Goal: Information Seeking & Learning: Learn about a topic

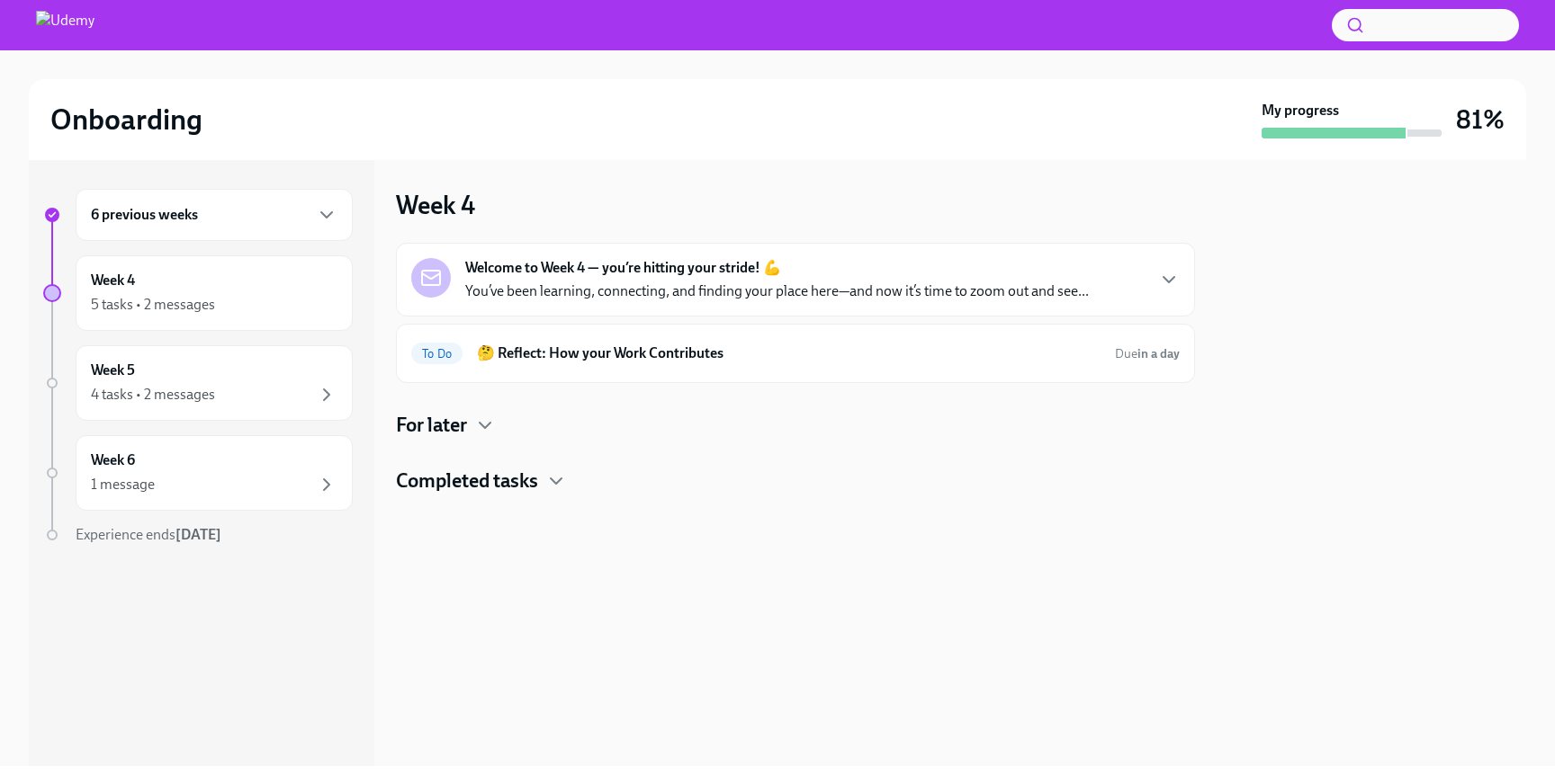
click at [678, 292] on p "You’ve been learning, connecting, and finding your place here—and now it’s time…" at bounding box center [777, 291] width 624 height 20
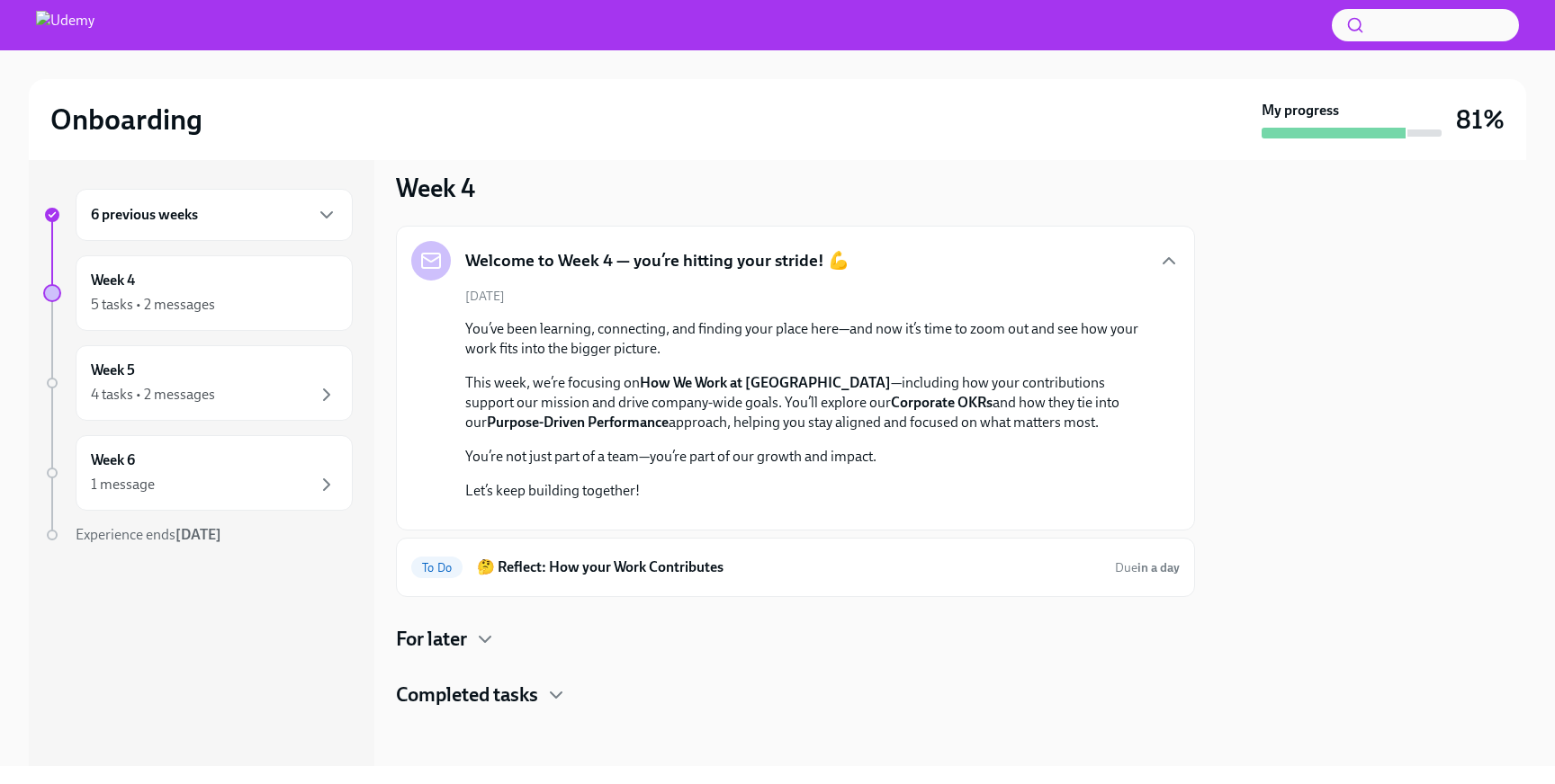
scroll to position [360, 0]
click at [665, 563] on h6 "🤔 Reflect: How your Work Contributes" at bounding box center [789, 567] width 624 height 20
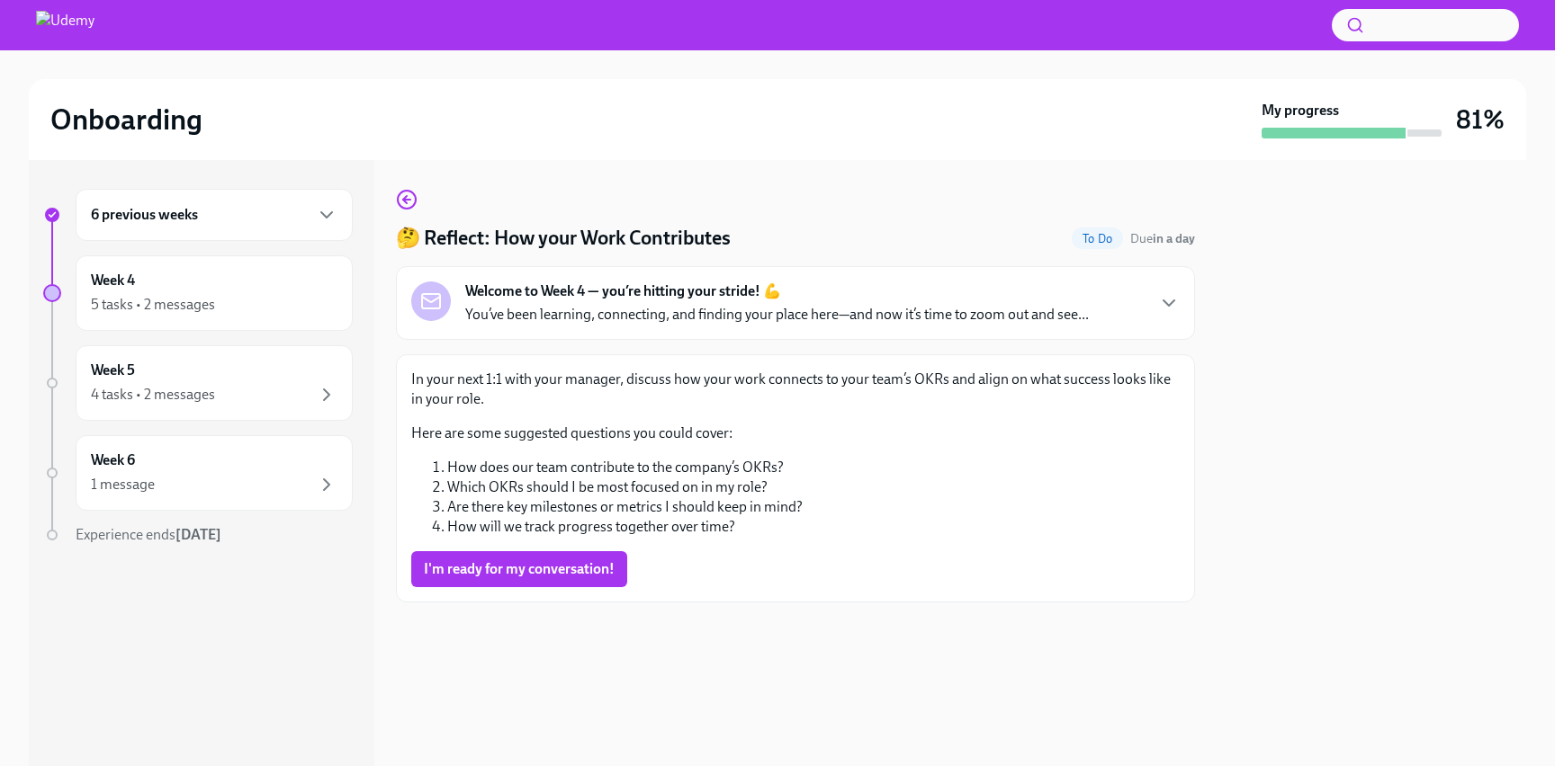
click at [901, 316] on p "You’ve been learning, connecting, and finding your place here—and now it’s time…" at bounding box center [777, 315] width 624 height 20
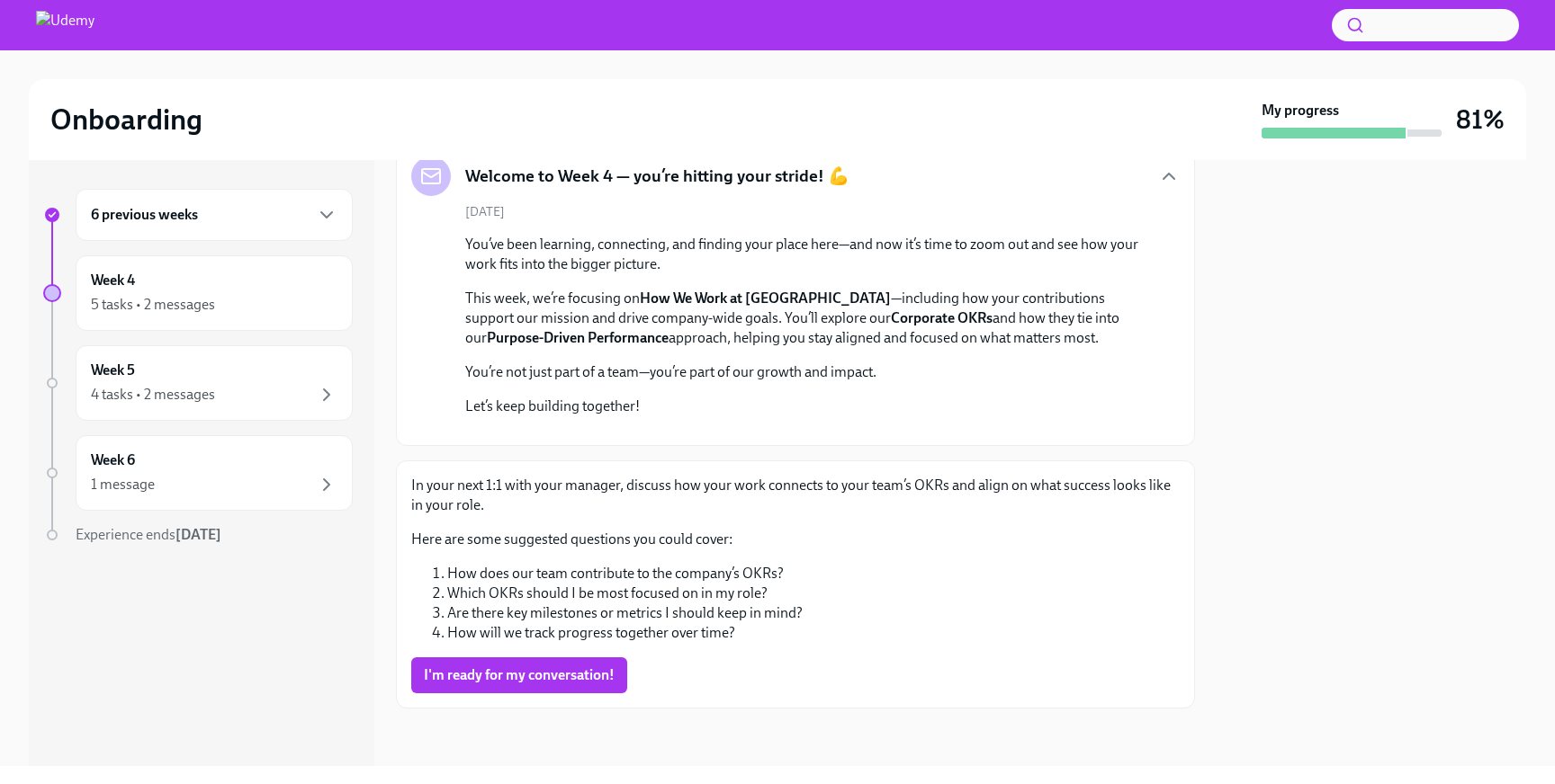
scroll to position [468, 0]
click at [499, 687] on button "I'm ready for my conversation!" at bounding box center [518, 676] width 216 height 36
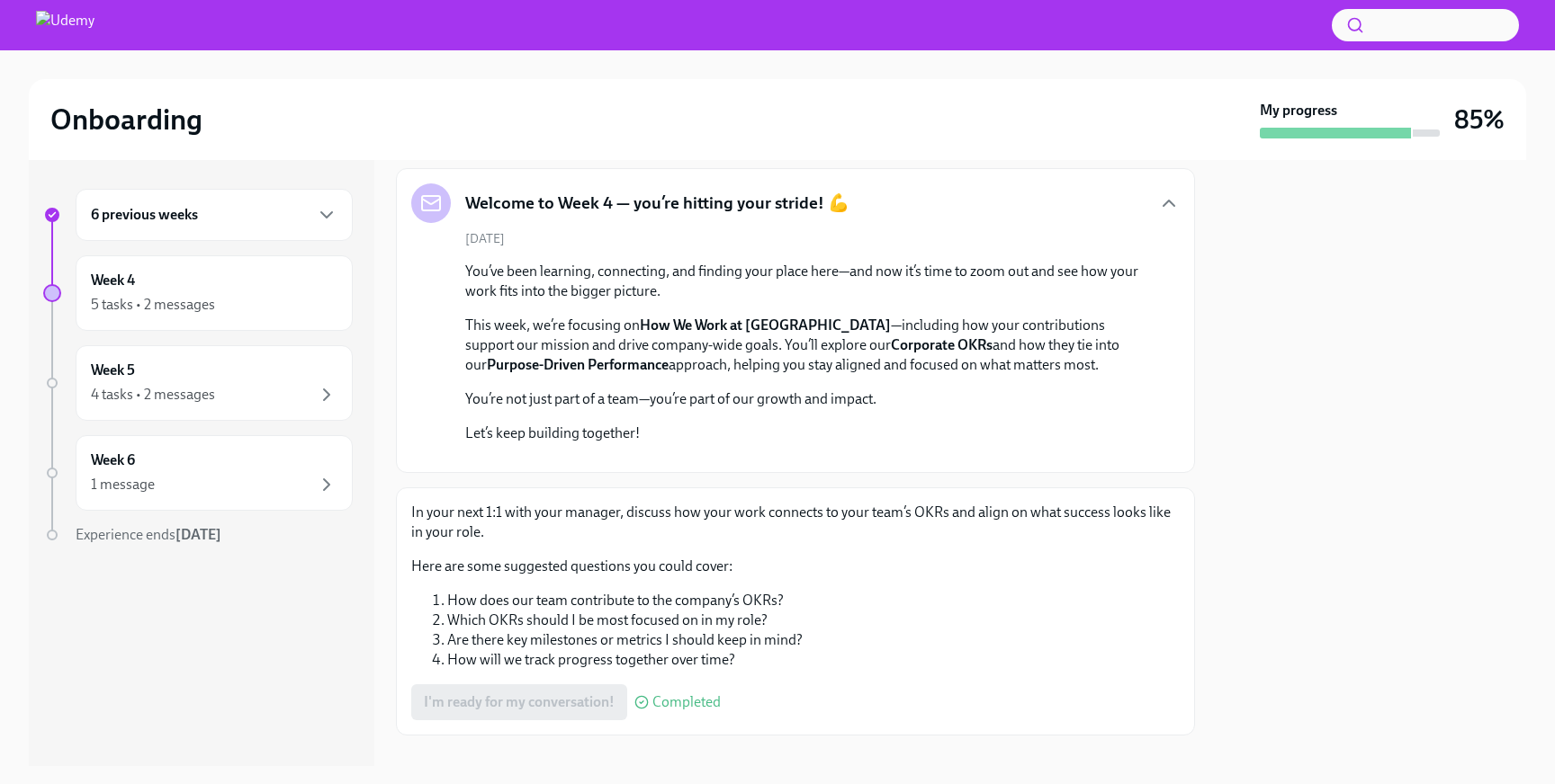
scroll to position [0, 0]
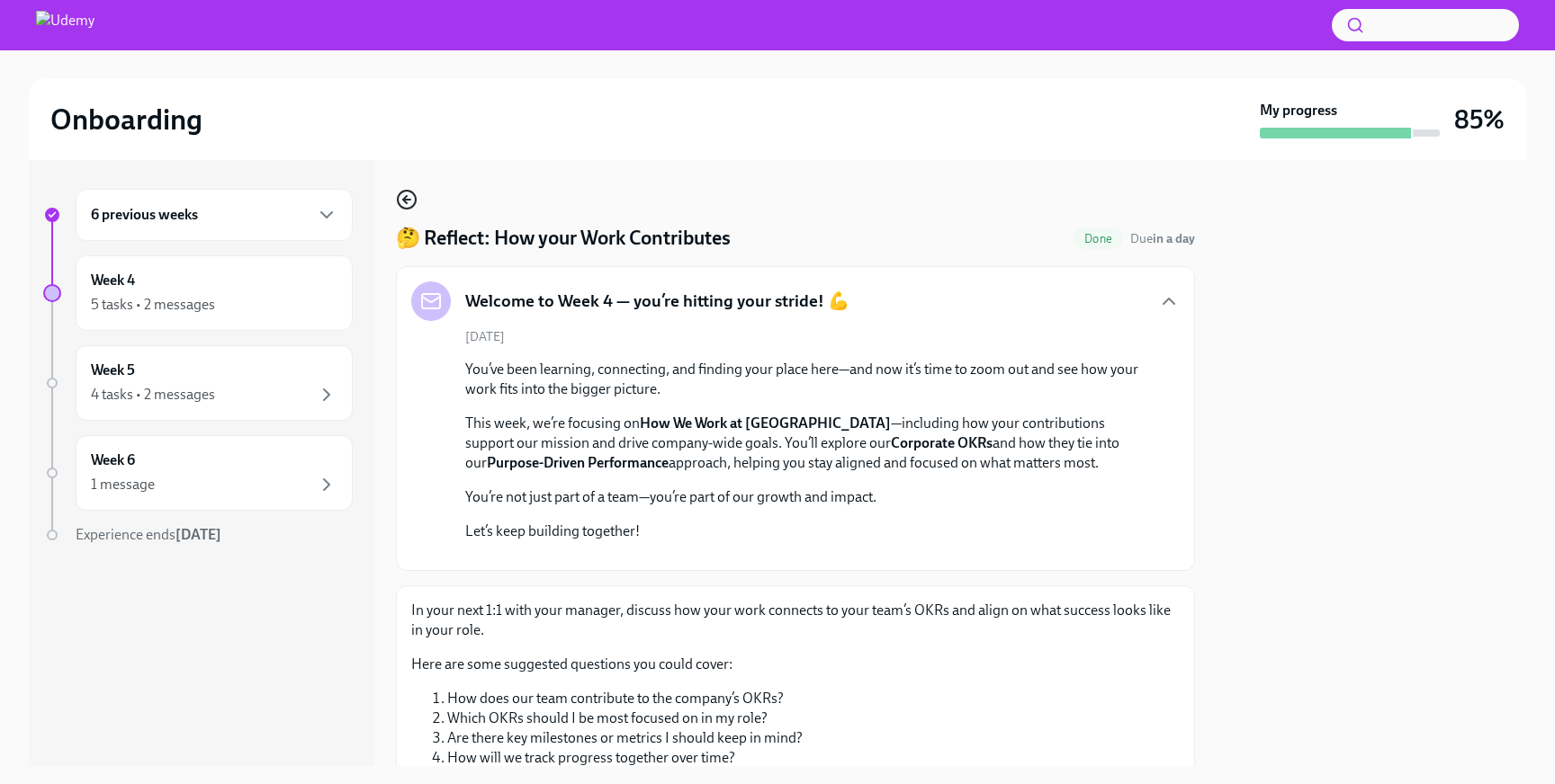
click at [409, 195] on icon "button" at bounding box center [407, 199] width 22 height 22
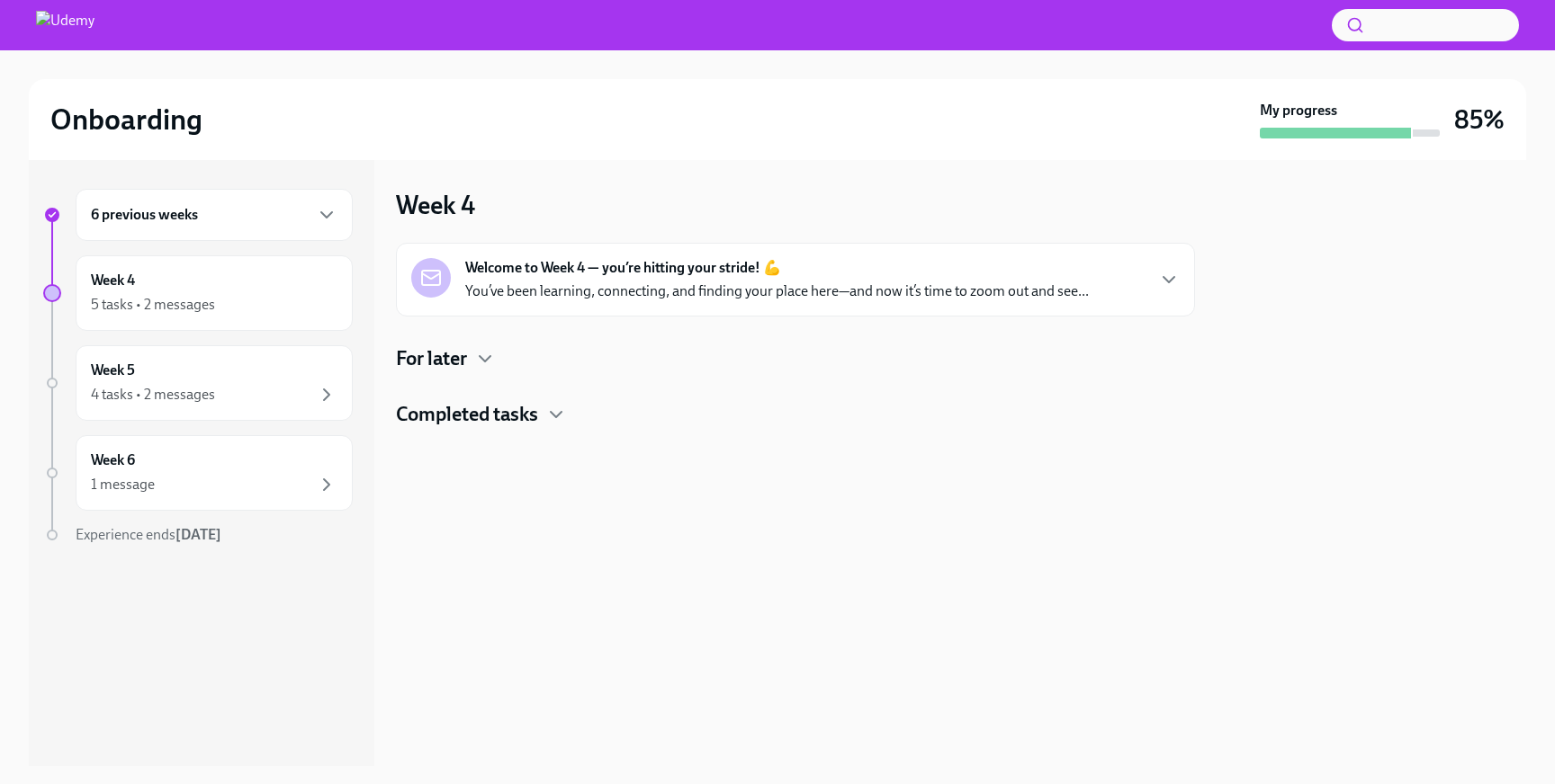
click at [496, 408] on h4 "Completed tasks" at bounding box center [467, 415] width 142 height 27
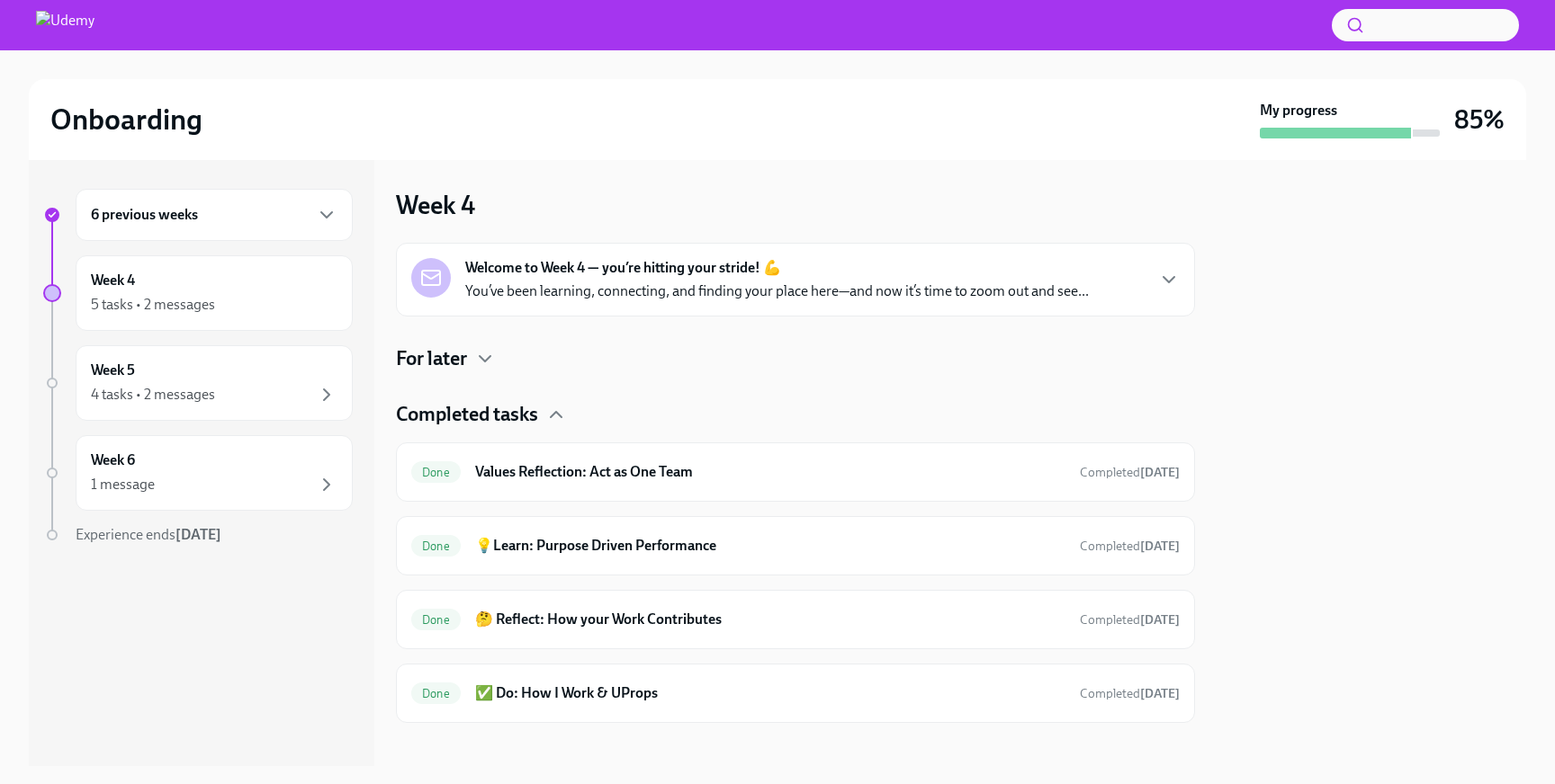
scroll to position [15, 0]
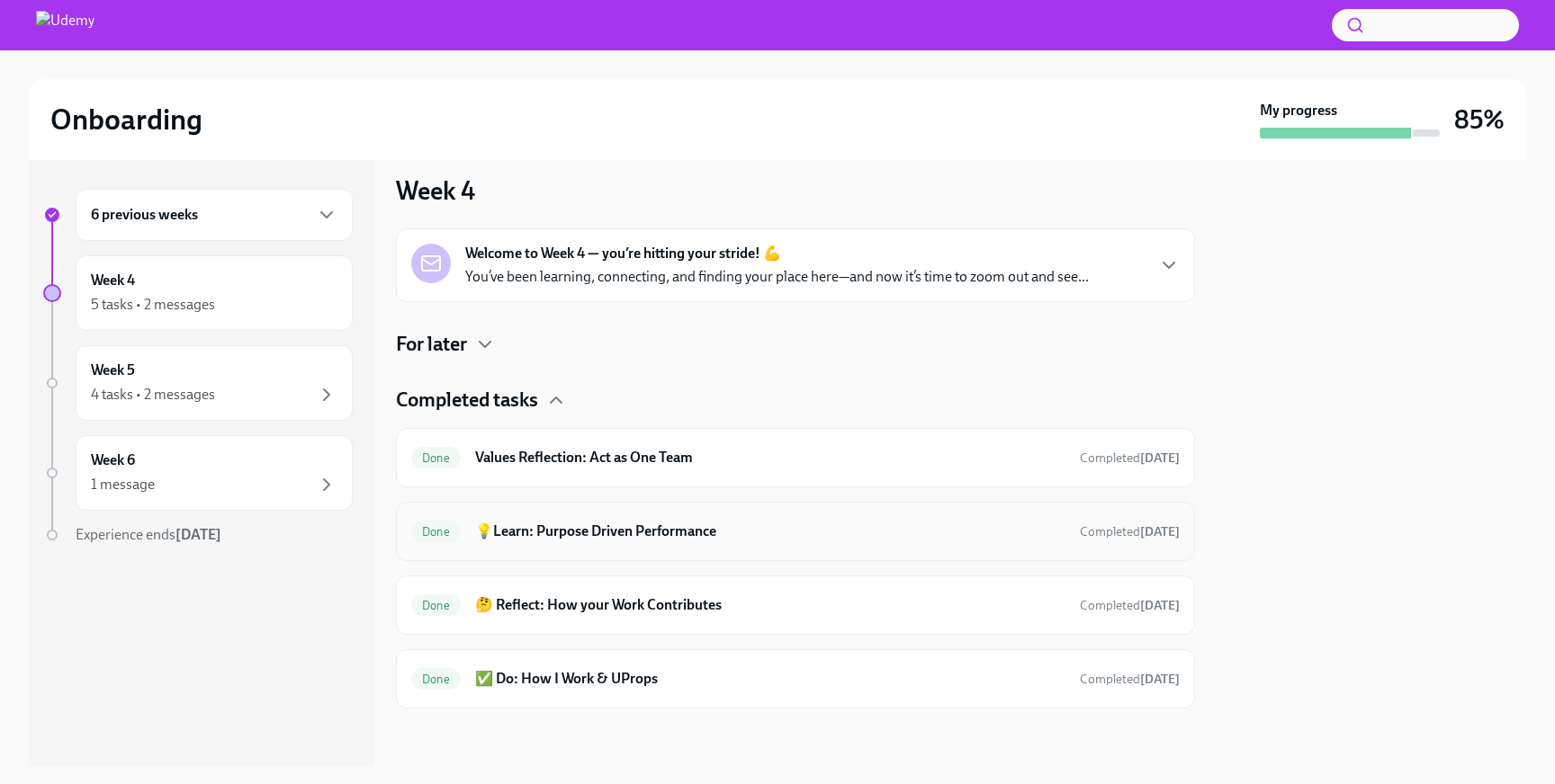
click at [631, 537] on h6 "💡Learn: Purpose Driven Performance" at bounding box center [771, 532] width 590 height 20
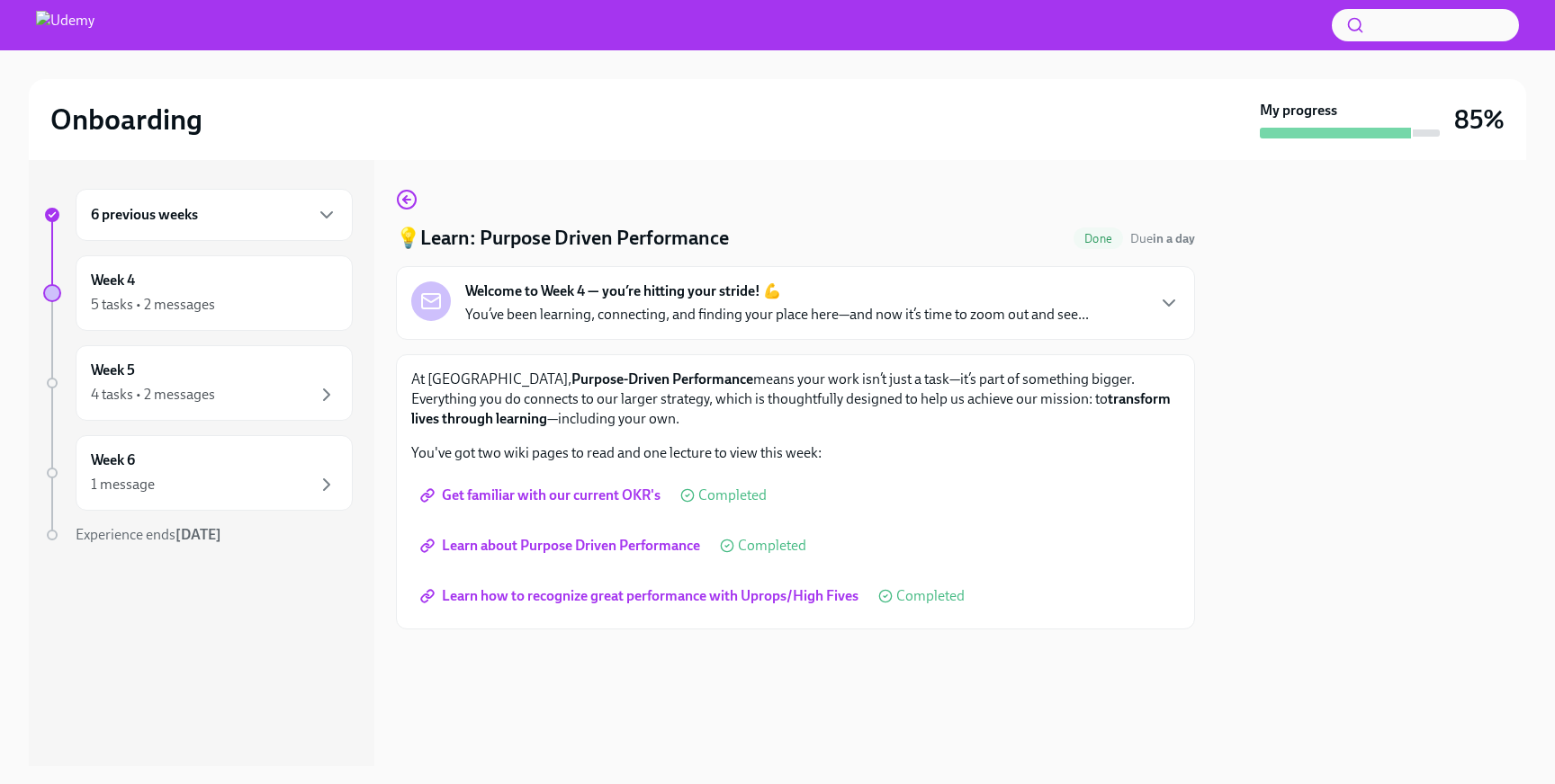
click at [578, 499] on span "Get familiar with our current OKR's" at bounding box center [542, 495] width 237 height 18
click at [184, 392] on div "4 tasks • 2 messages" at bounding box center [153, 395] width 124 height 20
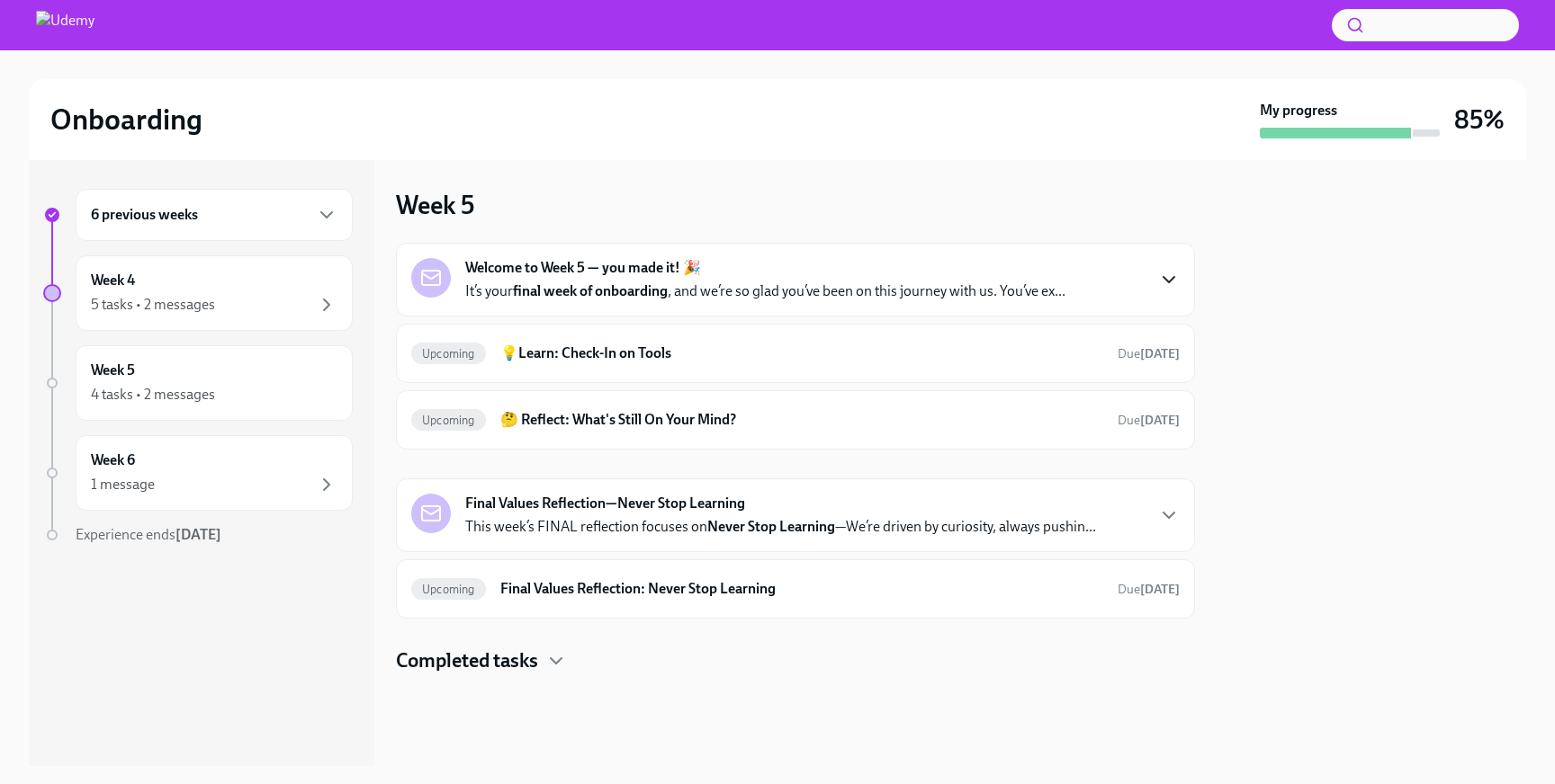
click at [1168, 276] on icon "button" at bounding box center [1169, 280] width 22 height 22
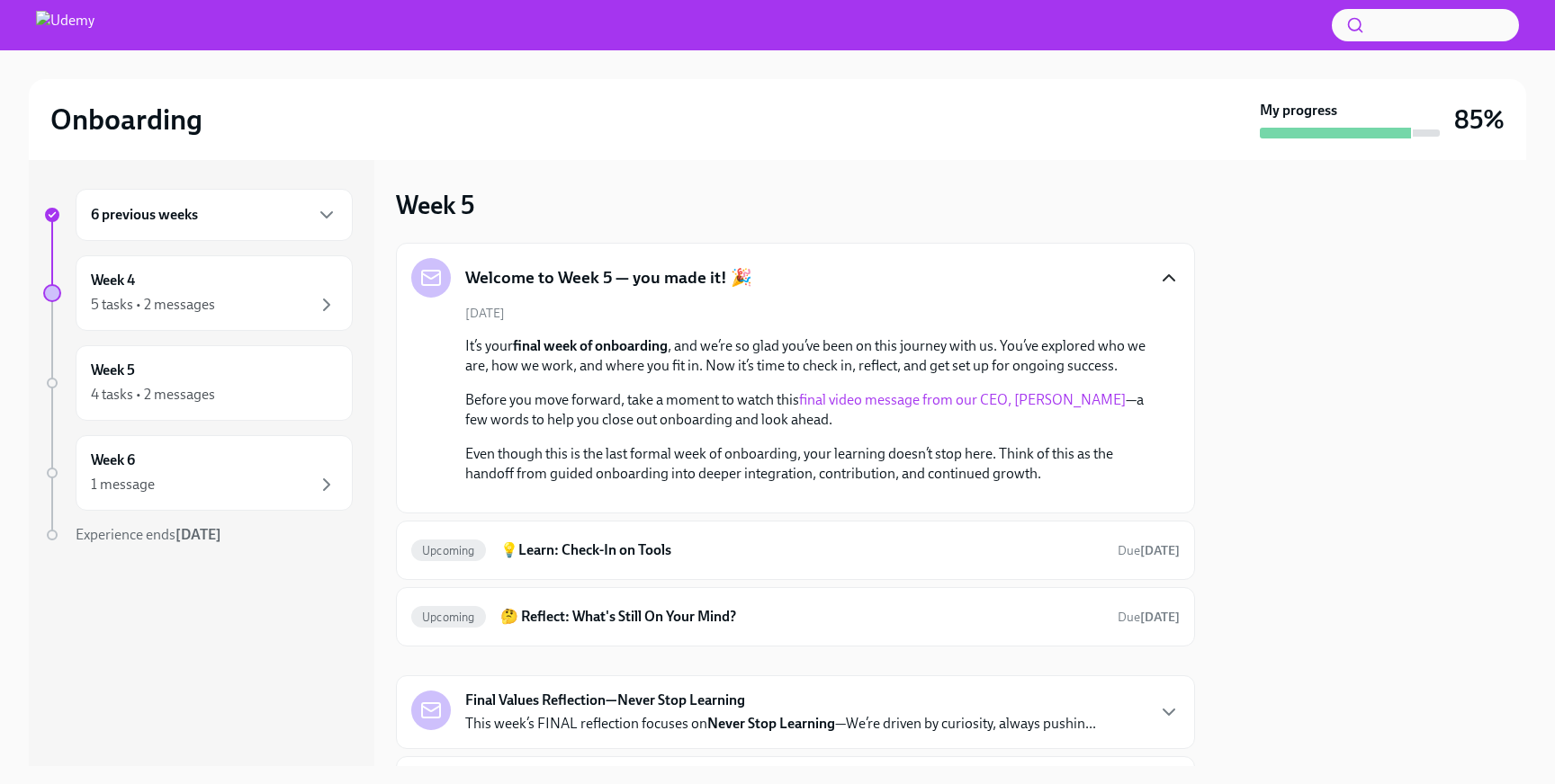
click at [874, 402] on link "final video message from our CEO, [PERSON_NAME]" at bounding box center [962, 400] width 327 height 17
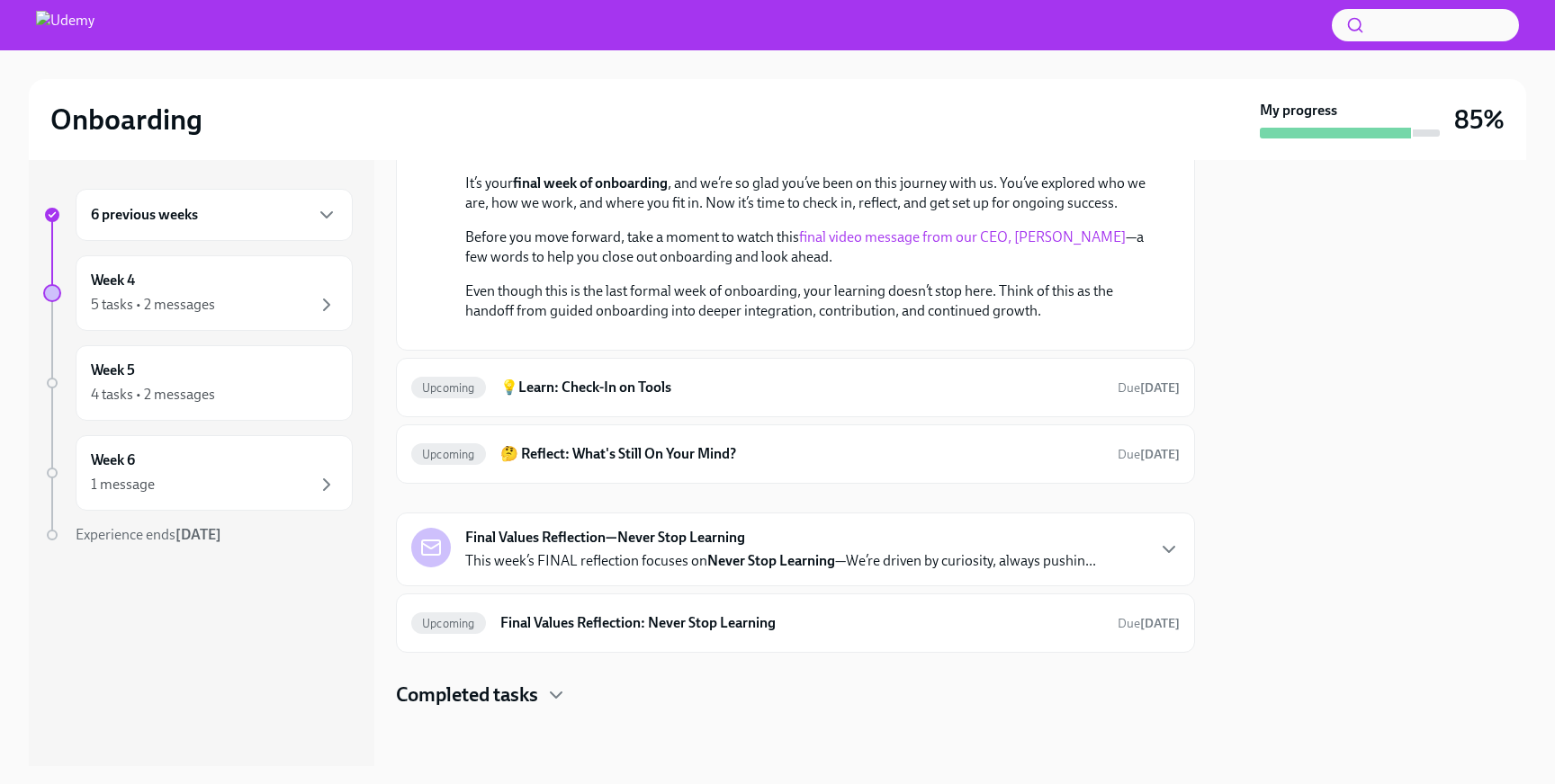
scroll to position [389, 0]
click at [649, 394] on h6 "💡Learn: Check-In on Tools" at bounding box center [802, 388] width 603 height 20
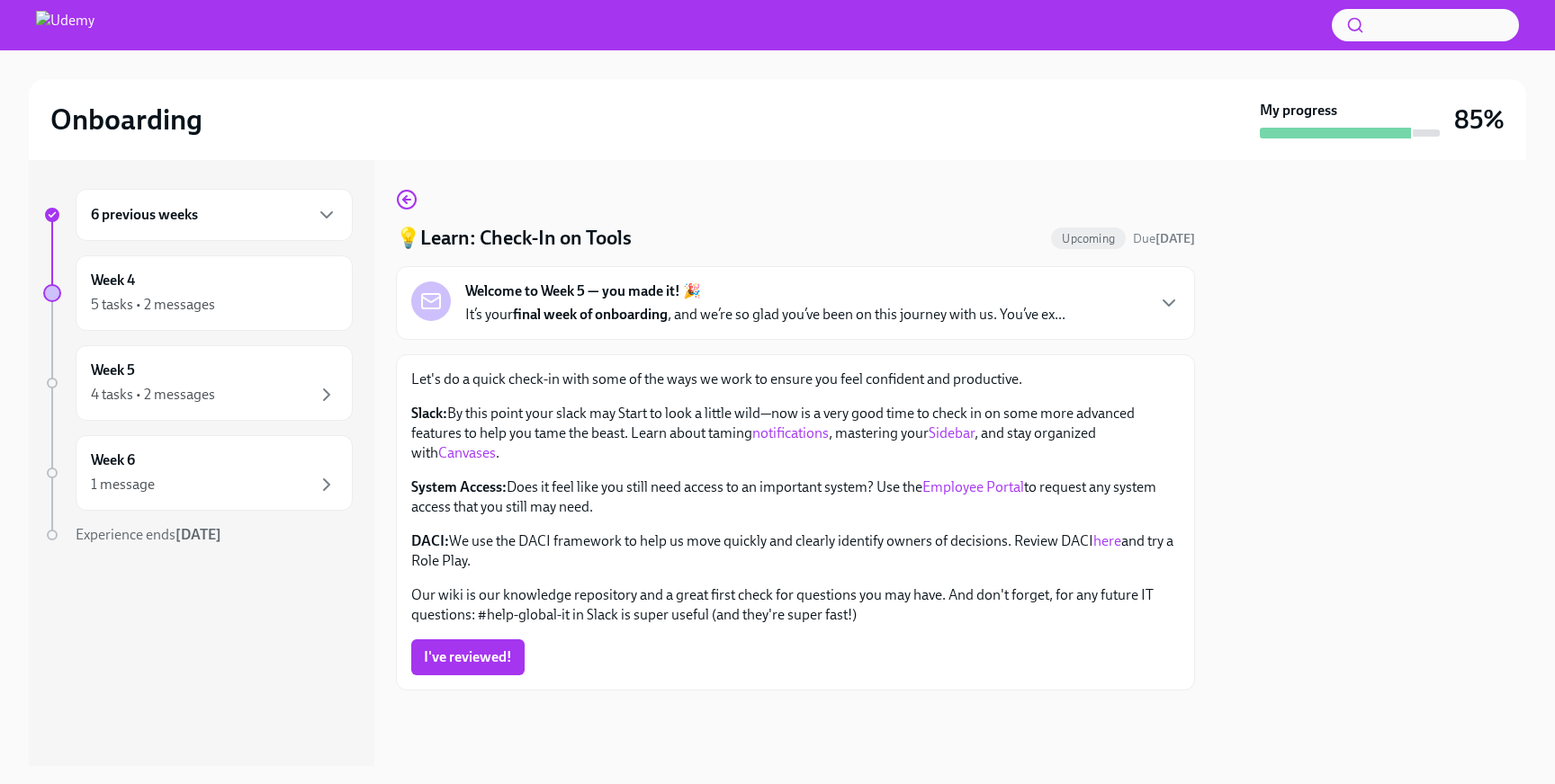
click at [788, 434] on link "notifications" at bounding box center [791, 433] width 77 height 17
click at [1110, 543] on link "here" at bounding box center [1107, 541] width 28 height 17
click at [471, 654] on span "I've reviewed!" at bounding box center [467, 657] width 88 height 18
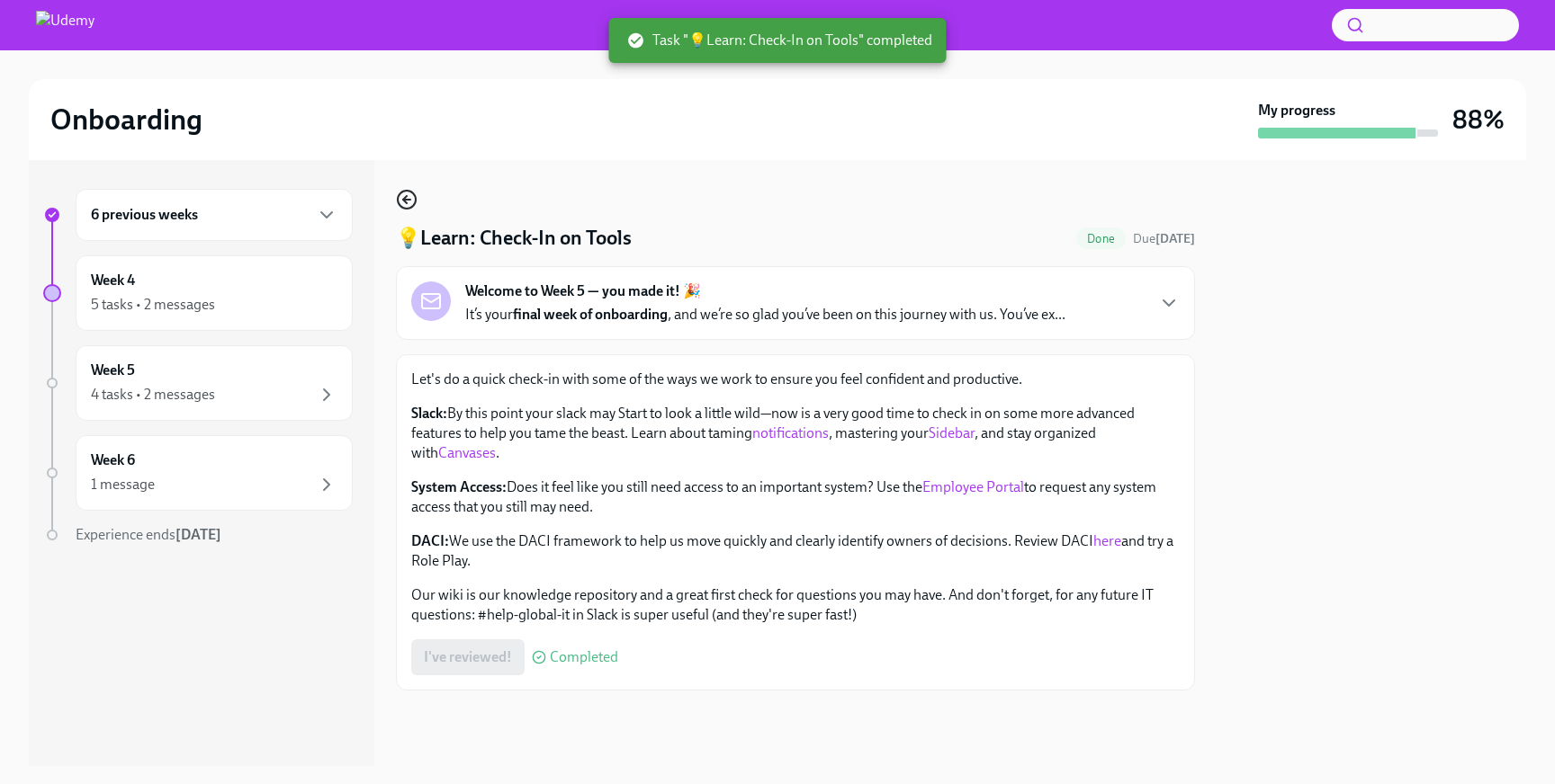
click at [407, 199] on icon "button" at bounding box center [407, 199] width 7 height 0
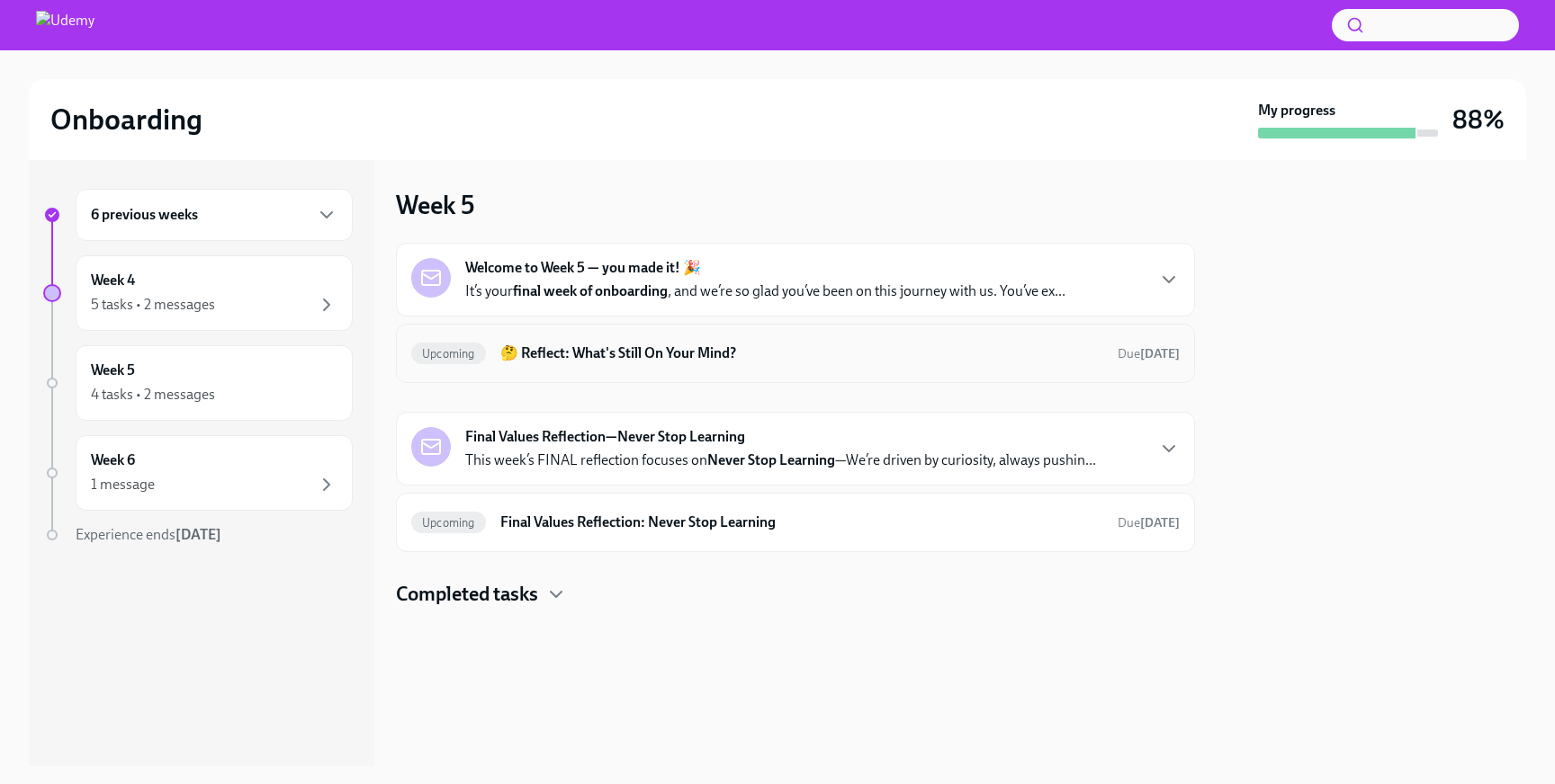
click at [728, 351] on h6 "🤔 Reflect: What's Still On Your Mind?" at bounding box center [802, 353] width 603 height 20
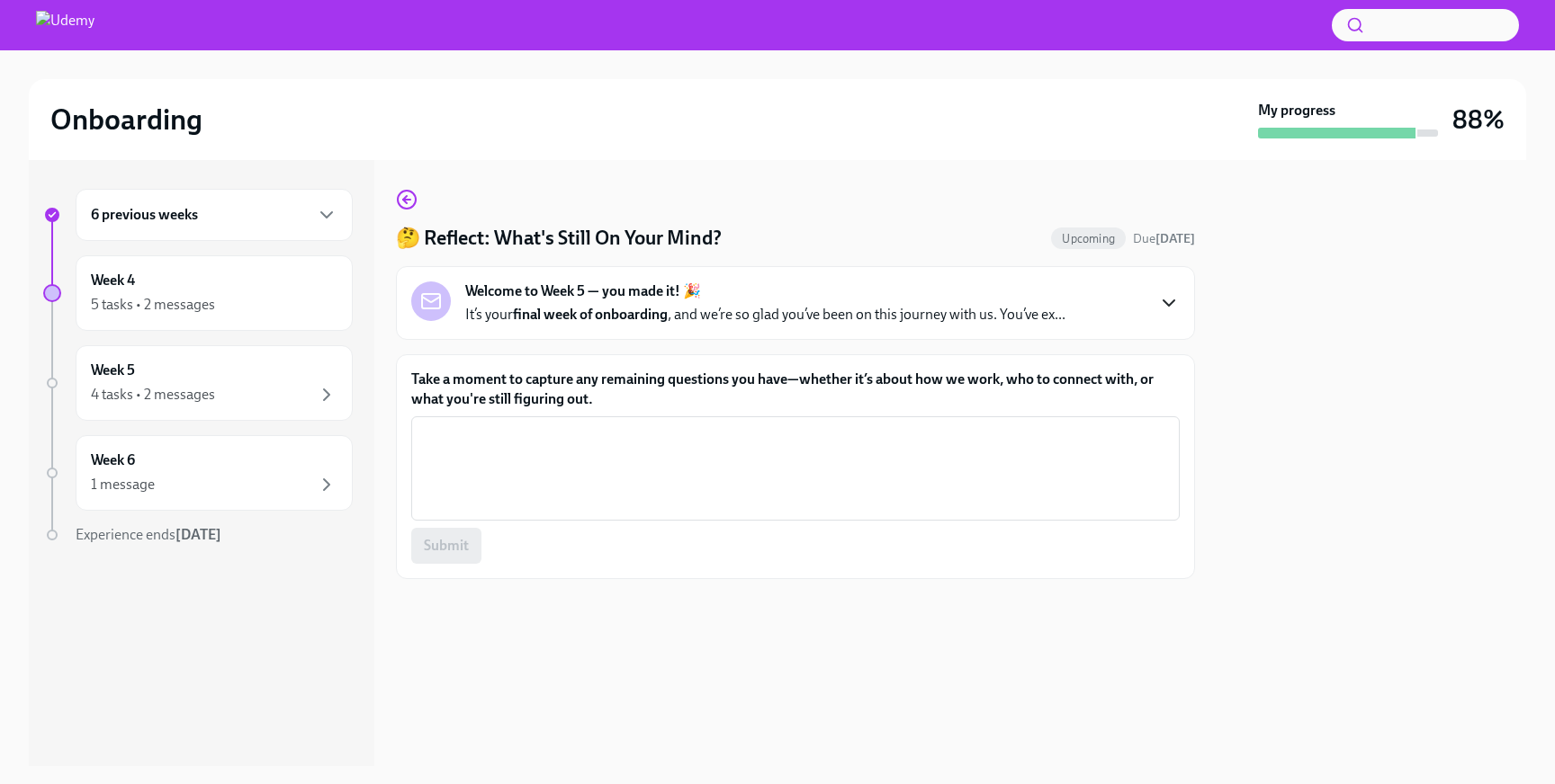
click at [1166, 306] on icon "button" at bounding box center [1169, 303] width 22 height 22
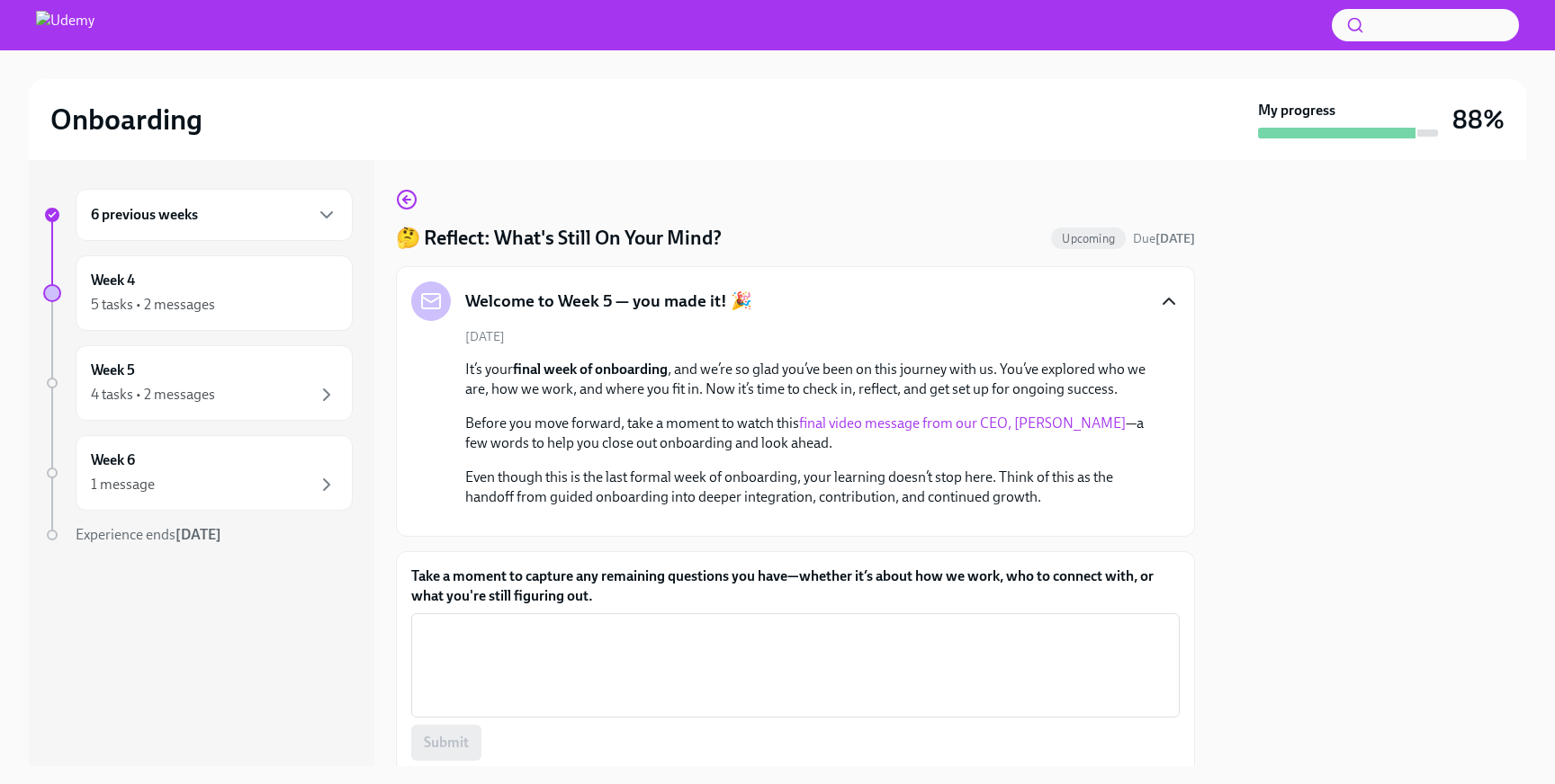
click at [1166, 307] on icon "button" at bounding box center [1169, 301] width 22 height 22
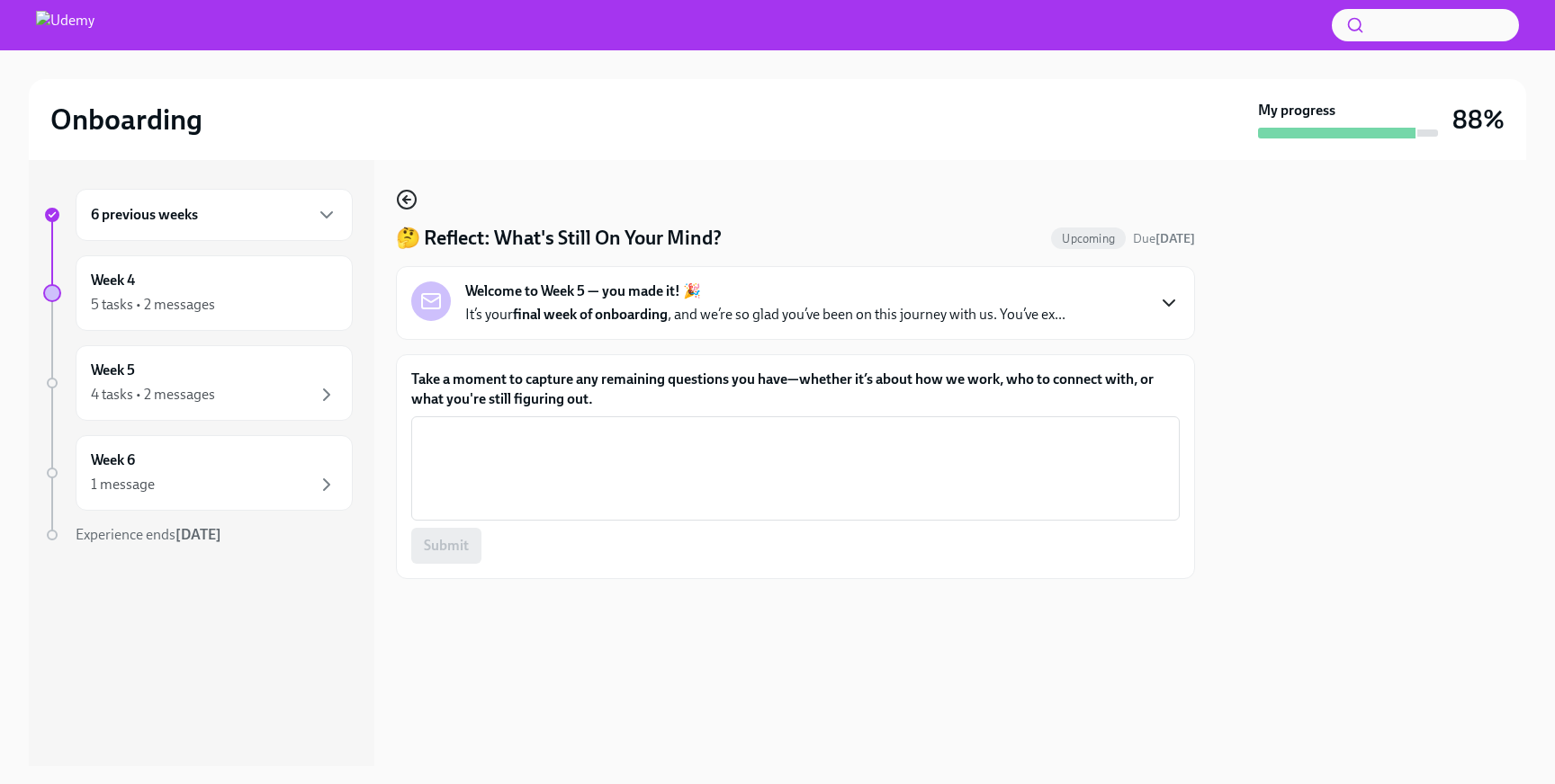
click at [408, 199] on icon "button" at bounding box center [407, 199] width 7 height 0
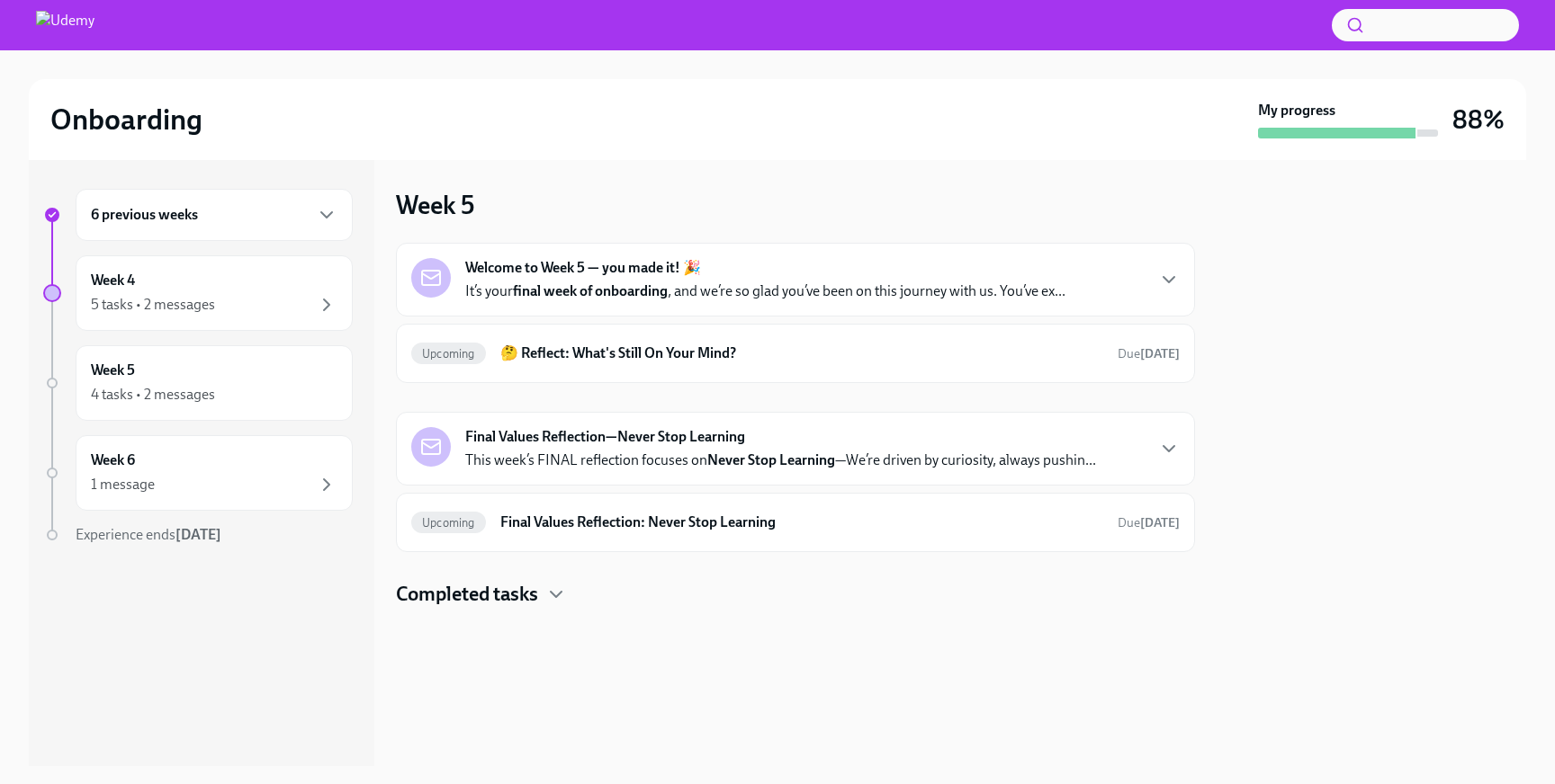
click at [777, 443] on div "Final Values Reflection—Never Stop Learning This week’s FINAL reflection focuse…" at bounding box center [781, 448] width 631 height 43
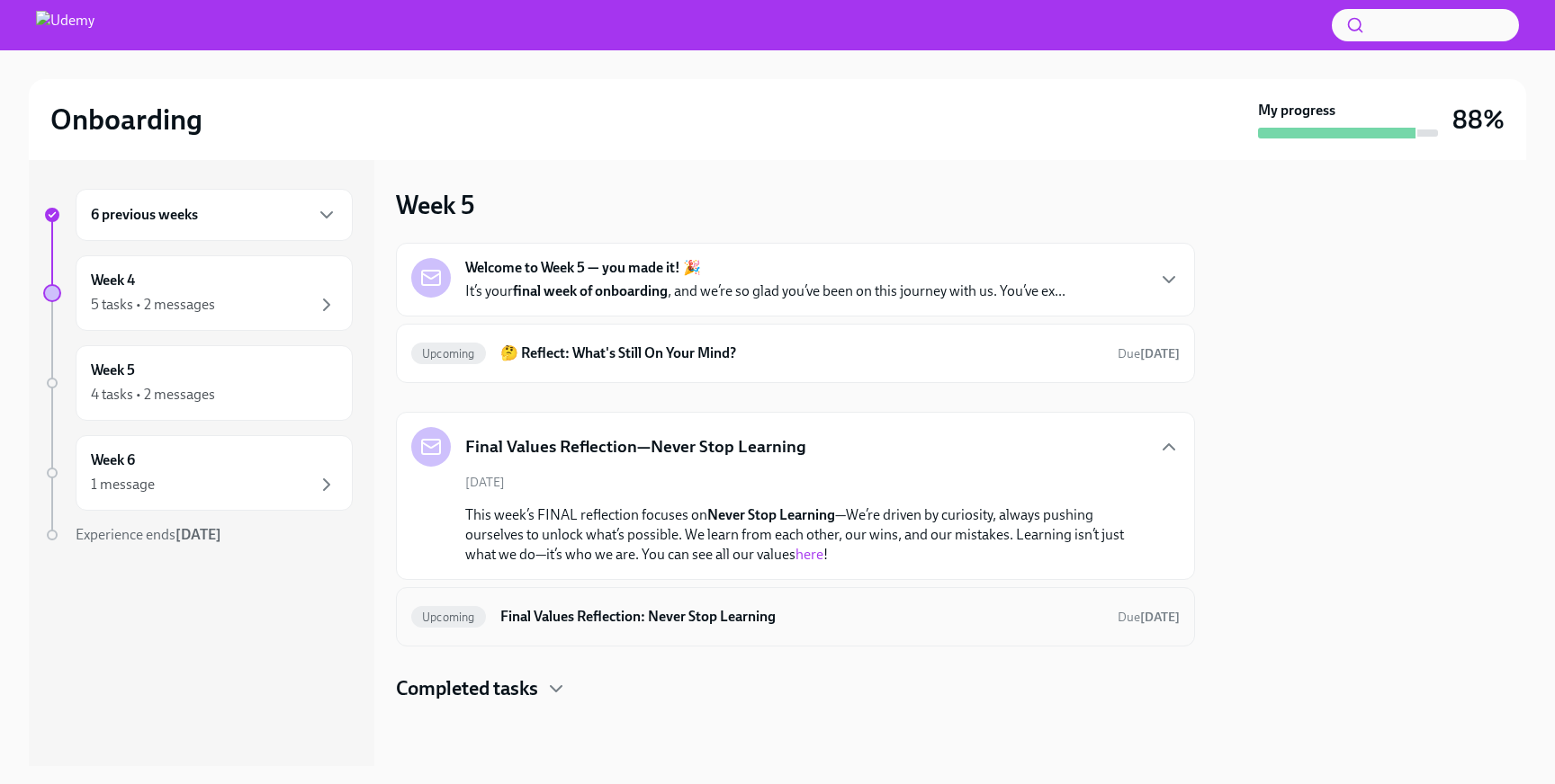
click at [661, 616] on h6 "Final Values Reflection: Never Stop Learning" at bounding box center [802, 617] width 603 height 20
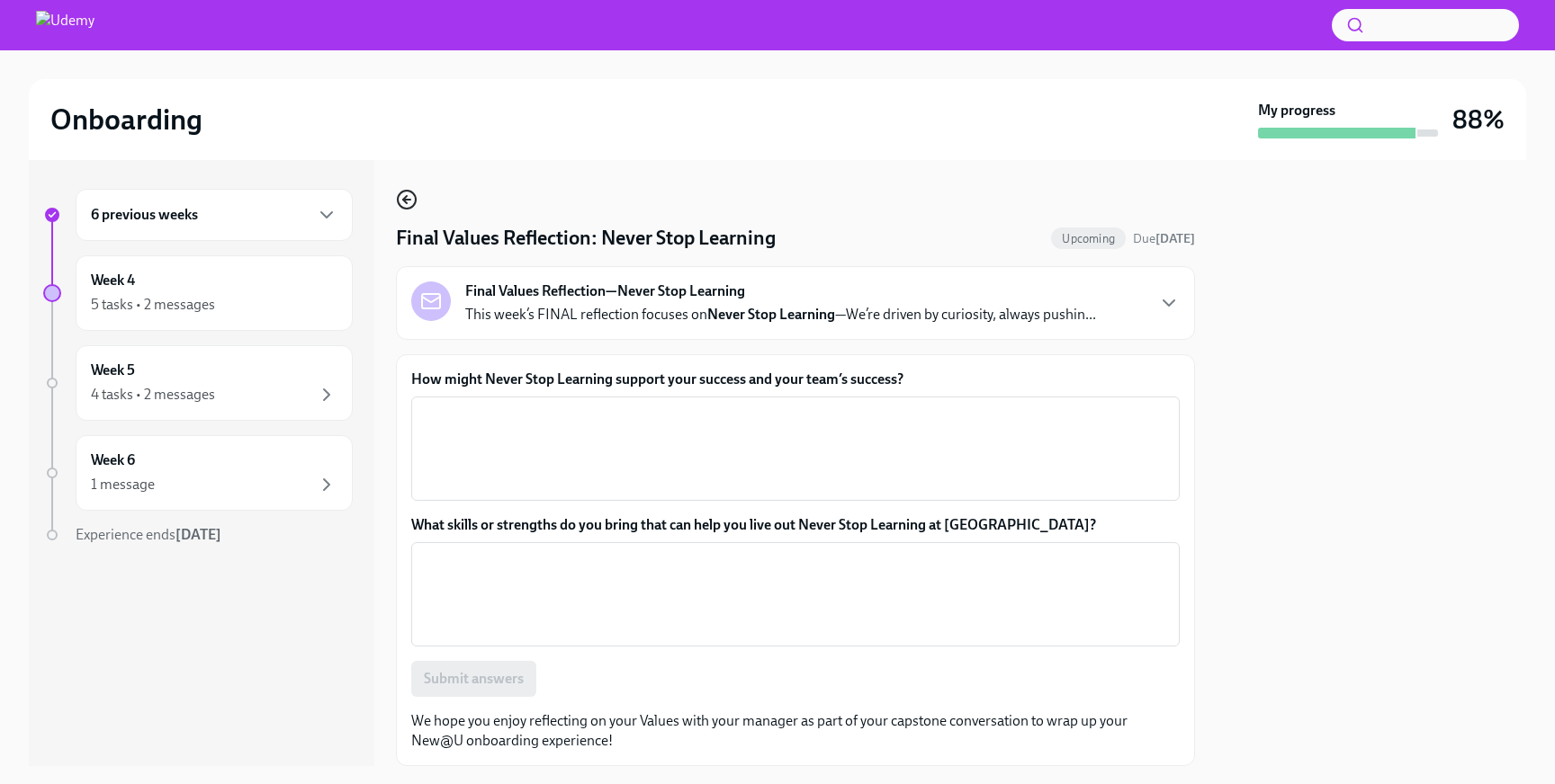
click at [412, 203] on icon "button" at bounding box center [407, 199] width 22 height 22
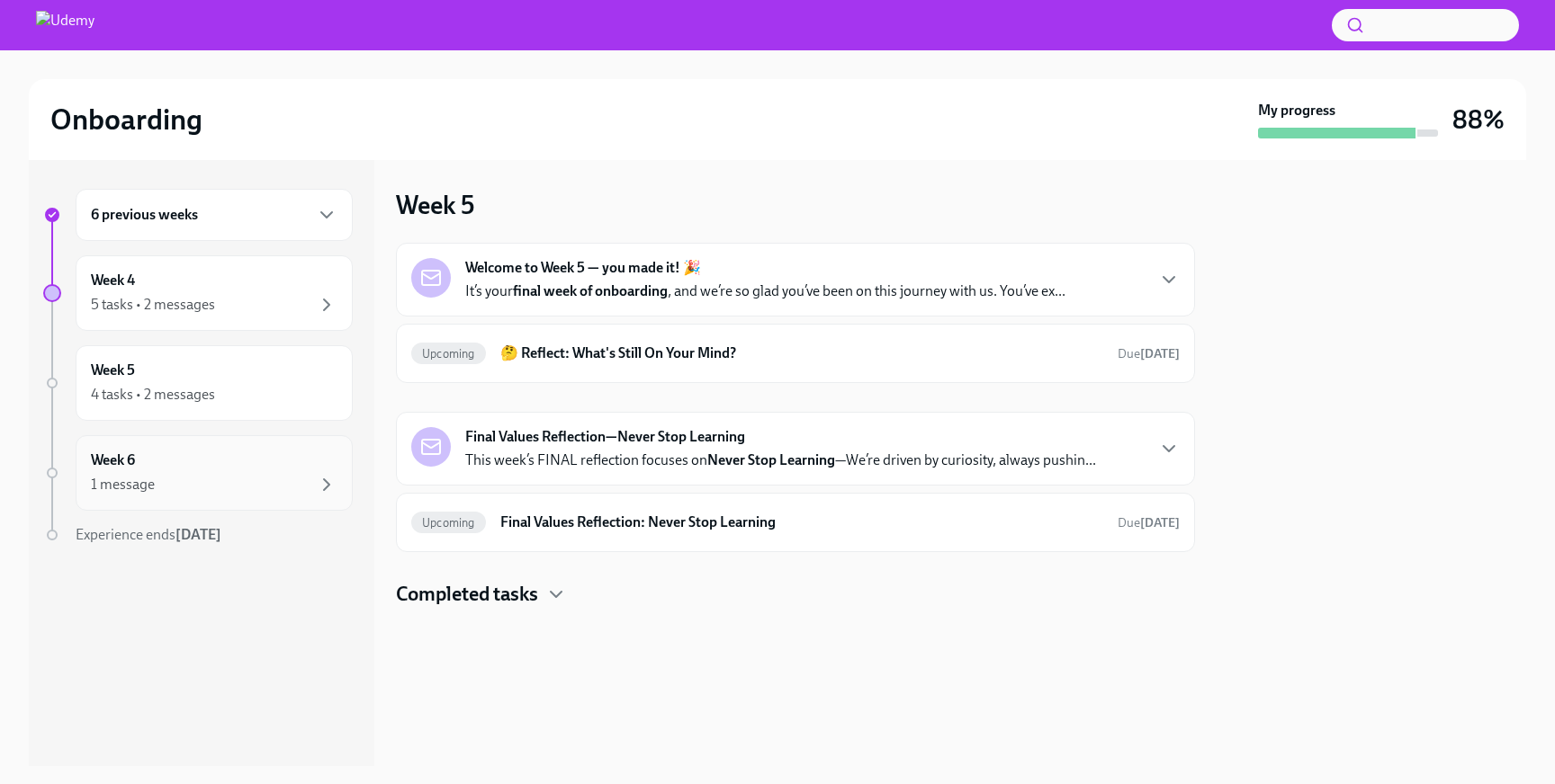
click at [222, 475] on div "1 message" at bounding box center [214, 485] width 247 height 22
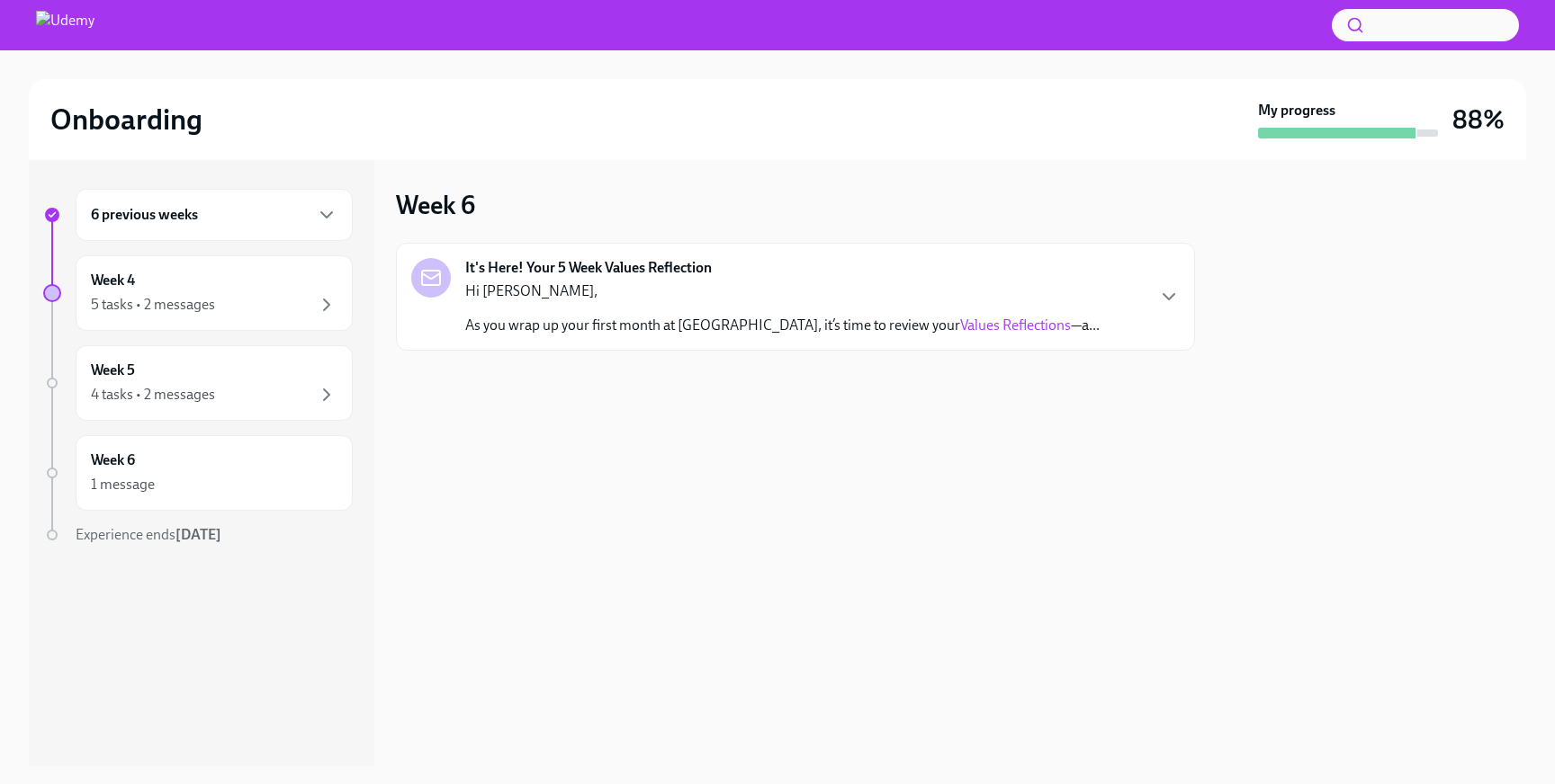
click at [792, 325] on p "As you wrap up your first month at [GEOGRAPHIC_DATA], it’s time to review your …" at bounding box center [783, 326] width 634 height 20
